Goal: Information Seeking & Learning: Learn about a topic

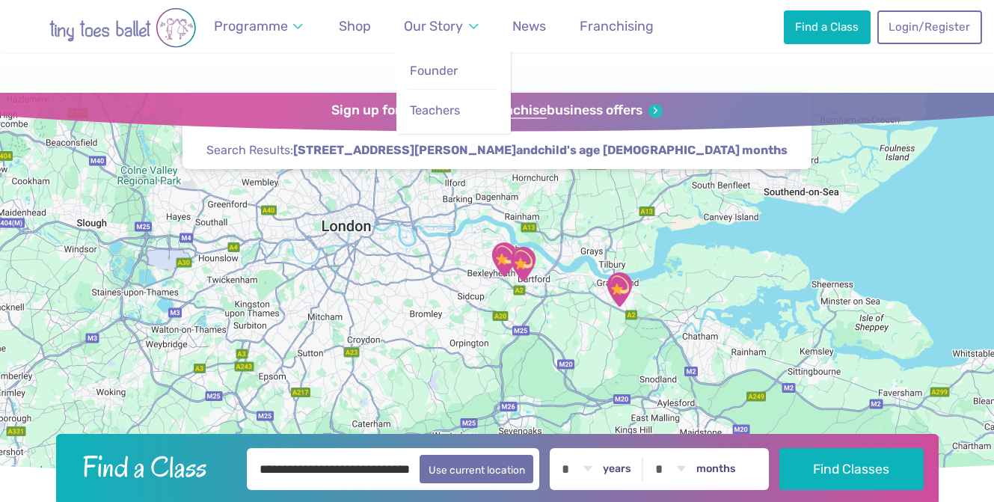
scroll to position [1259, 0]
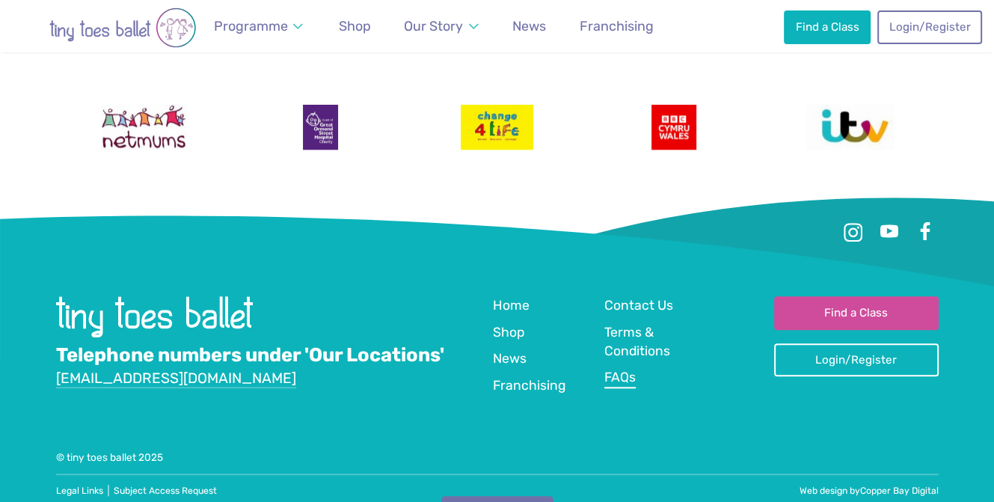
click at [624, 369] on span "FAQs" at bounding box center [619, 376] width 31 height 15
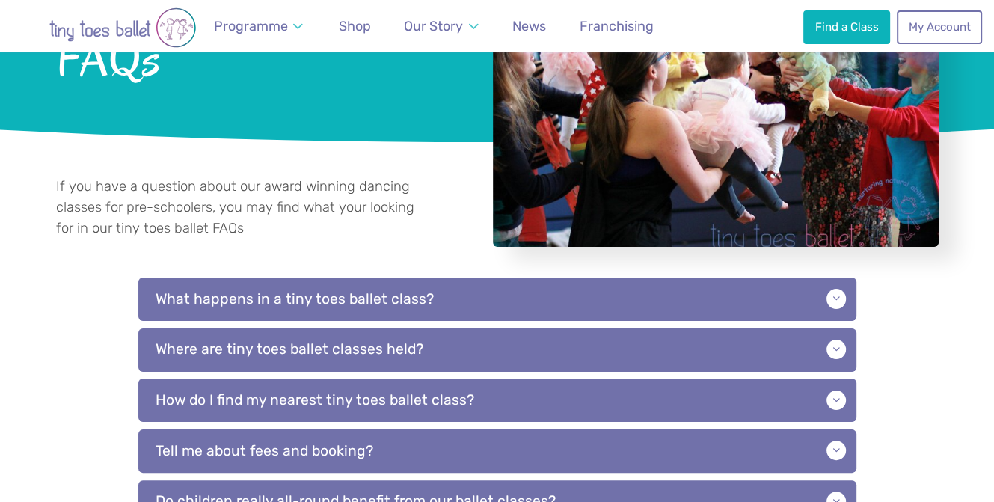
scroll to position [206, 0]
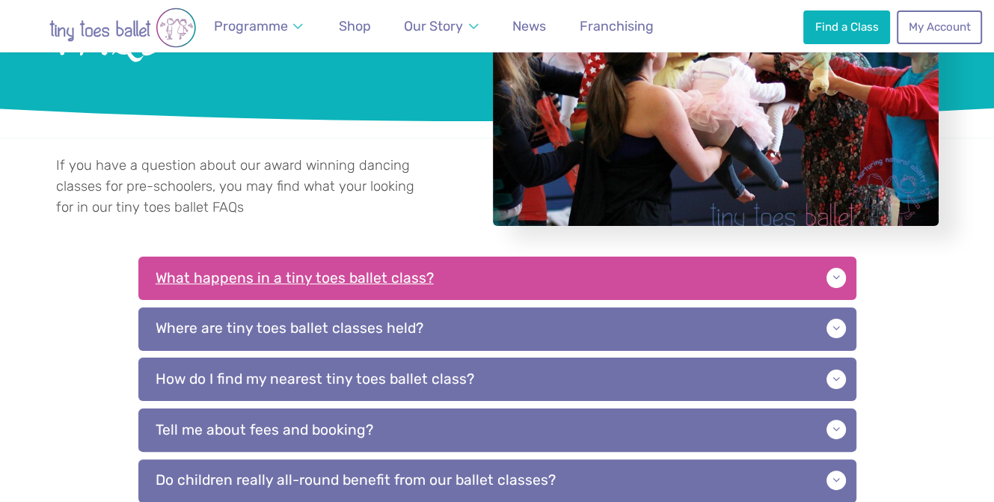
click at [786, 271] on p "What happens in a tiny toes ballet class?" at bounding box center [497, 277] width 718 height 43
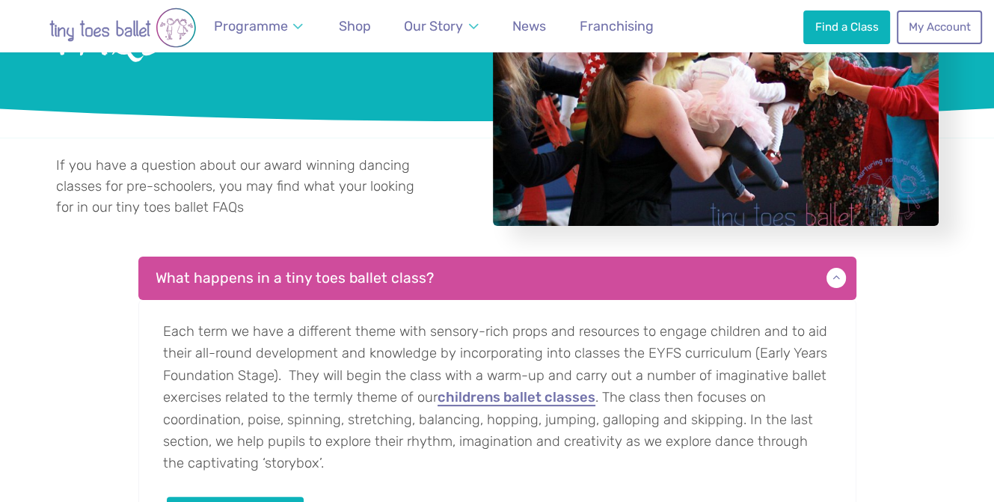
click at [561, 401] on link "childrens ballet classes" at bounding box center [516, 397] width 158 height 15
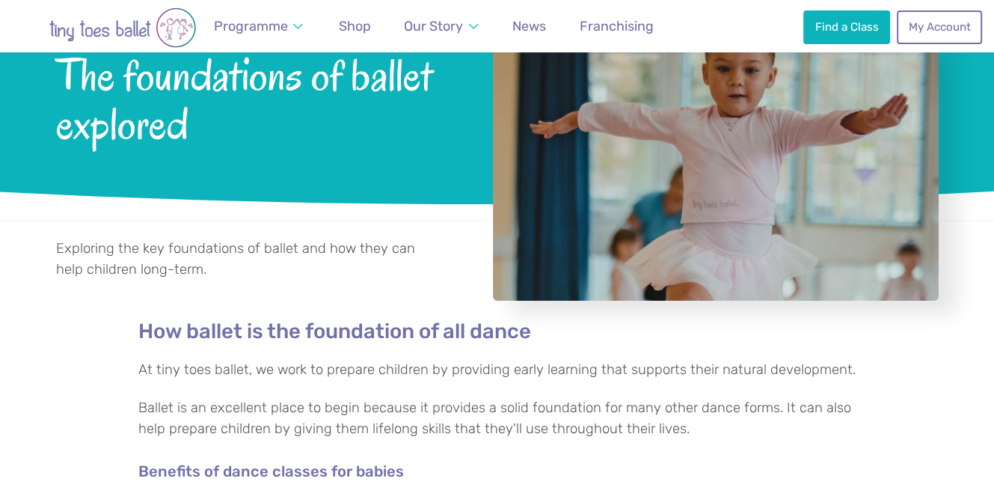
scroll to position [127, 0]
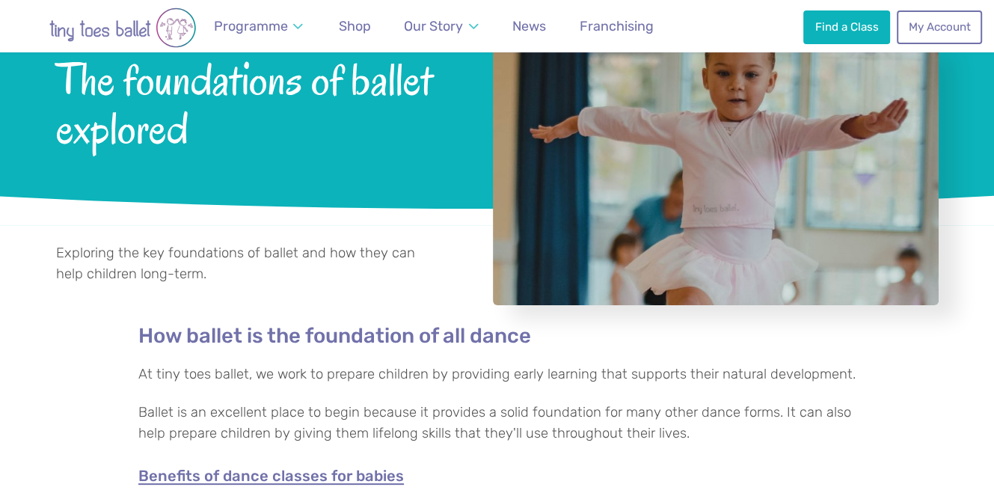
click at [299, 475] on link "Benefits of dance classes for babies" at bounding box center [270, 476] width 265 height 16
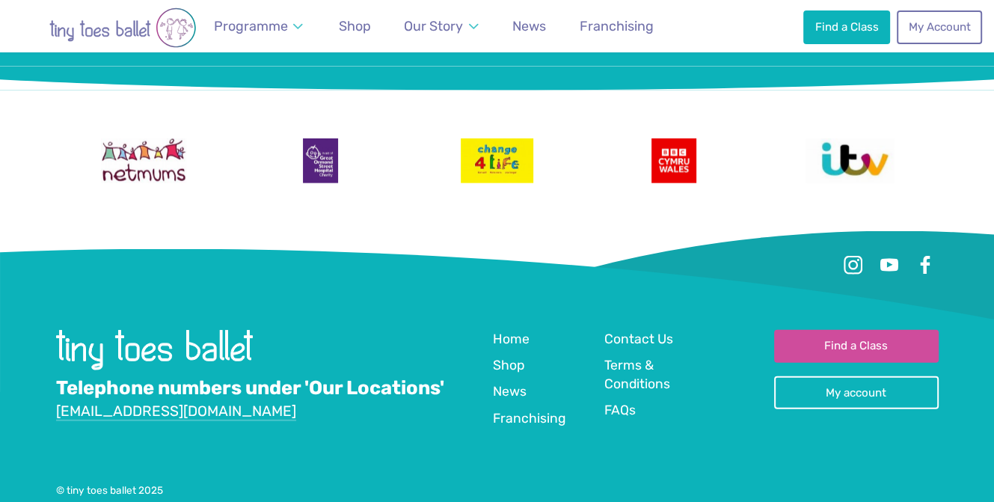
scroll to position [2902, 0]
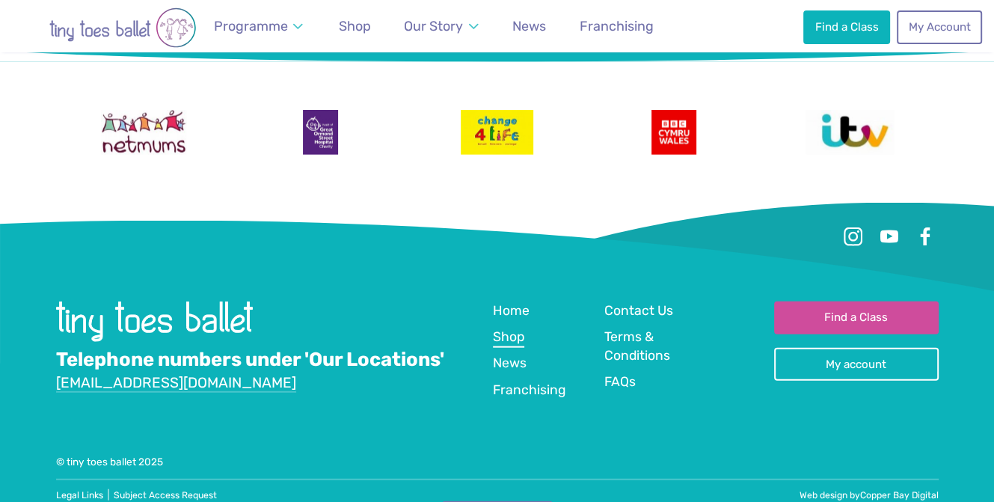
click at [517, 329] on span "Shop" at bounding box center [508, 336] width 31 height 15
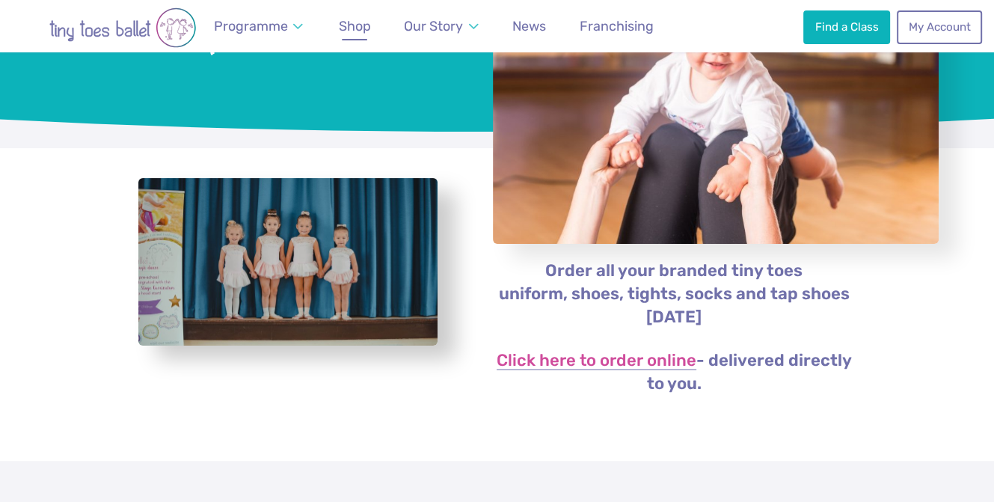
scroll to position [186, 0]
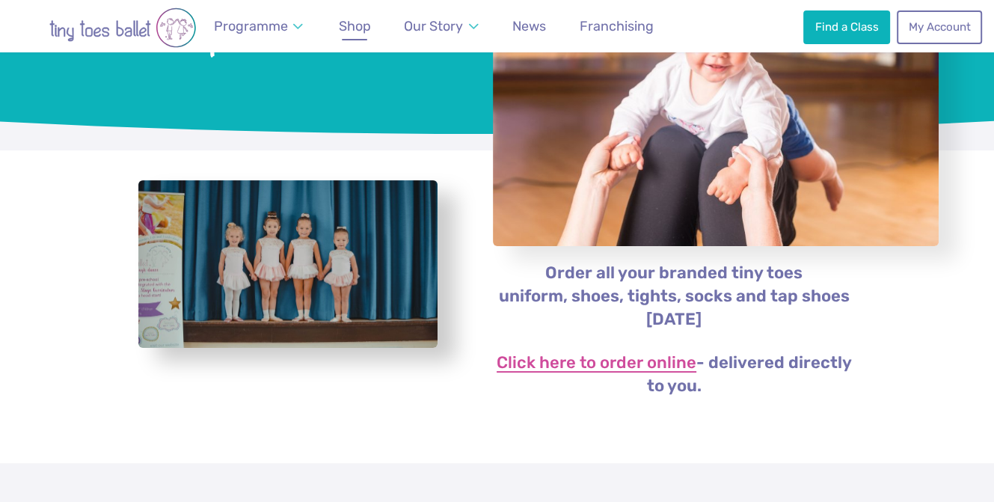
click at [615, 358] on link "Click here to order online" at bounding box center [596, 363] width 200 height 18
